Goal: Task Accomplishment & Management: Use online tool/utility

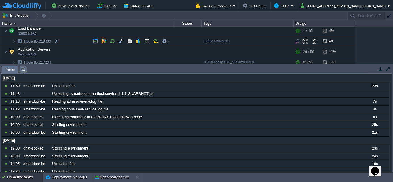
scroll to position [112, 0]
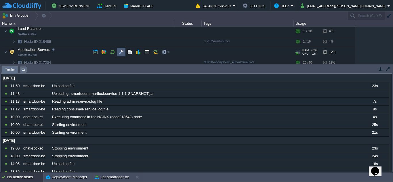
click at [118, 53] on td at bounding box center [121, 52] width 9 height 9
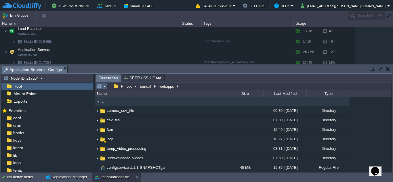
click at [103, 88] on em at bounding box center [102, 86] width 10 height 5
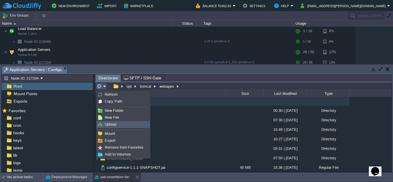
click at [110, 125] on span "Upload" at bounding box center [111, 124] width 12 height 4
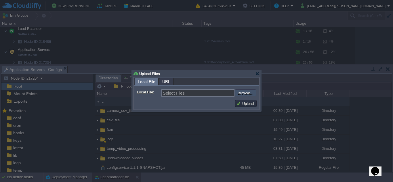
click at [244, 92] on input "file" at bounding box center [219, 93] width 73 height 7
type input "C:\fakepath\smartdoor-consumerservice-1.1.1-SNAPSHOT.jar"
type input "smartdoor-consumerservice-1.1.1-SNAPSHOT.jar"
click at [241, 104] on button "Upload" at bounding box center [245, 103] width 19 height 5
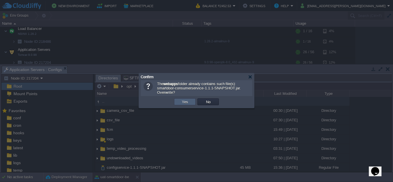
click at [183, 100] on td "Yes" at bounding box center [185, 102] width 22 height 7
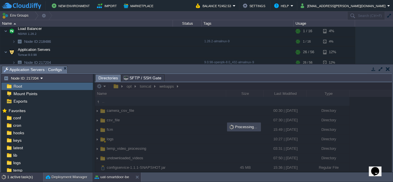
click at [19, 178] on div "1 active task(s)" at bounding box center [25, 177] width 36 height 9
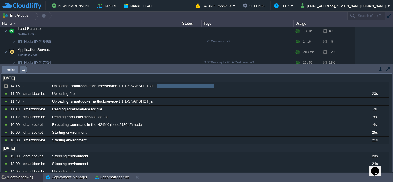
scroll to position [0, 0]
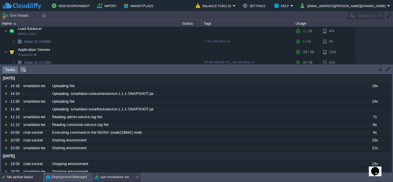
click at [110, 177] on button "uat-smartdoor-be" at bounding box center [112, 178] width 35 height 6
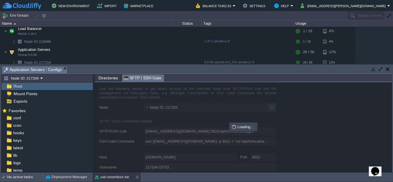
click at [138, 79] on span "SFTP / SSH Gate" at bounding box center [143, 78] width 38 height 7
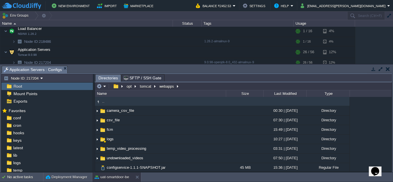
click at [108, 80] on span "Directories" at bounding box center [109, 78] width 20 height 7
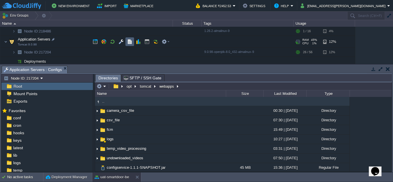
scroll to position [122, 0]
click at [147, 41] on button "button" at bounding box center [147, 41] width 5 height 5
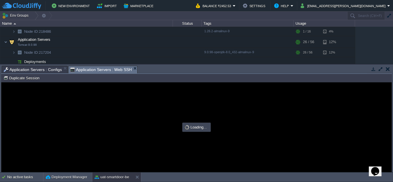
scroll to position [0, 0]
type input "#000000"
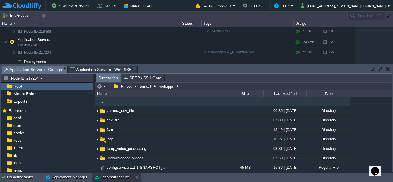
click at [48, 68] on span "Application Servers : Configs" at bounding box center [33, 69] width 58 height 7
click at [102, 86] on em at bounding box center [102, 86] width 10 height 5
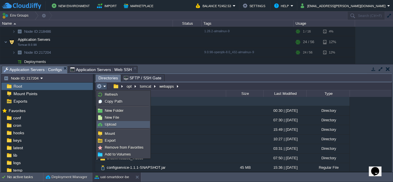
click at [116, 124] on link "Upload" at bounding box center [123, 125] width 53 height 6
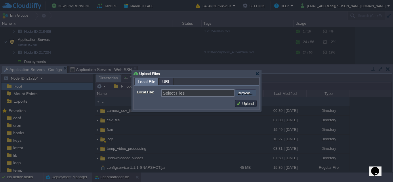
click at [245, 92] on input "file" at bounding box center [219, 93] width 73 height 7
type input "C:\fakepath\smartdoor-consumerservice-1.1.1-SNAPSHOT.jar"
type input "smartdoor-consumerservice-1.1.1-SNAPSHOT.jar"
click at [247, 104] on button "Upload" at bounding box center [245, 103] width 19 height 5
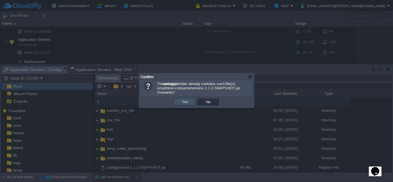
click at [181, 103] on button "Yes" at bounding box center [185, 101] width 10 height 5
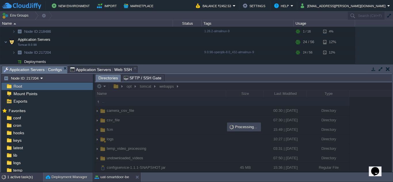
click at [29, 179] on div "1 active task(s)" at bounding box center [25, 177] width 36 height 9
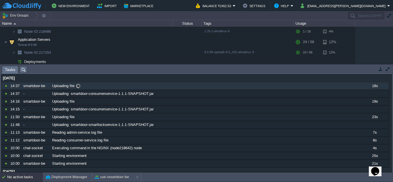
click at [94, 84] on div "Uploading file" at bounding box center [206, 85] width 310 height 7
click at [101, 178] on button "uat-smartdoor-be" at bounding box center [112, 178] width 35 height 6
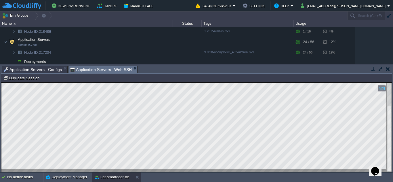
click at [112, 66] on div "Application Servers : Web SSH" at bounding box center [103, 69] width 70 height 7
